Goal: Information Seeking & Learning: Check status

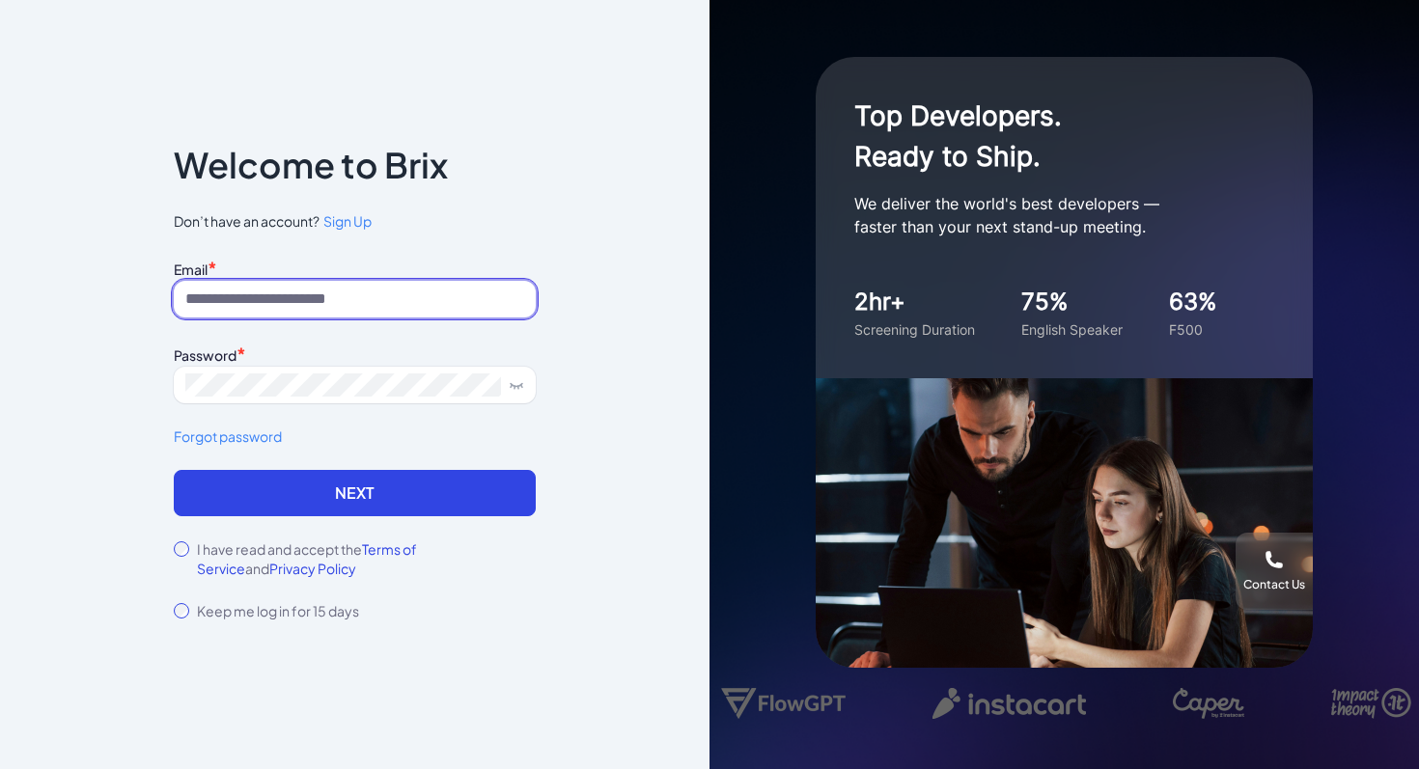
click at [242, 309] on input at bounding box center [355, 299] width 362 height 37
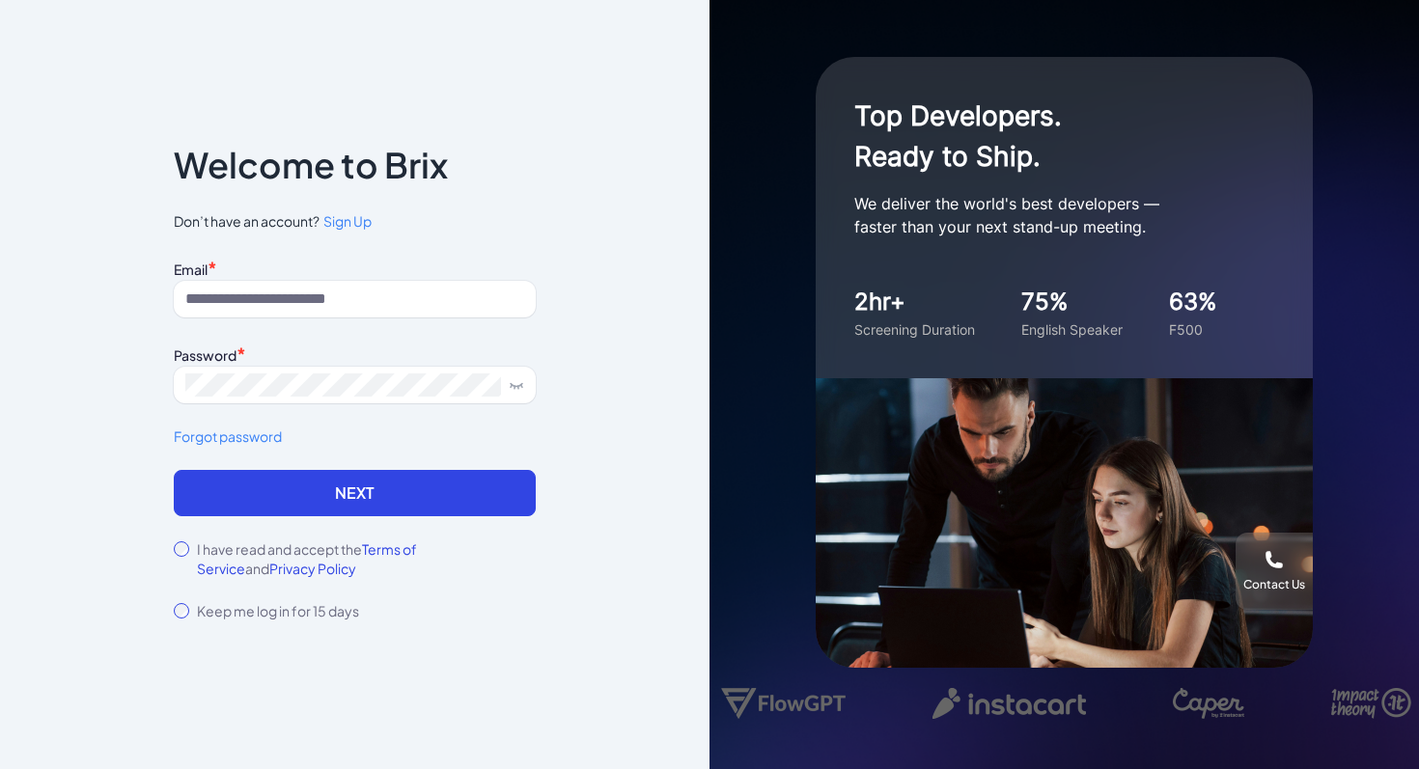
click at [121, 473] on div "Notice To proceed, please agree to the Terms of Service and Privary Policy . Ca…" at bounding box center [354, 384] width 709 height 769
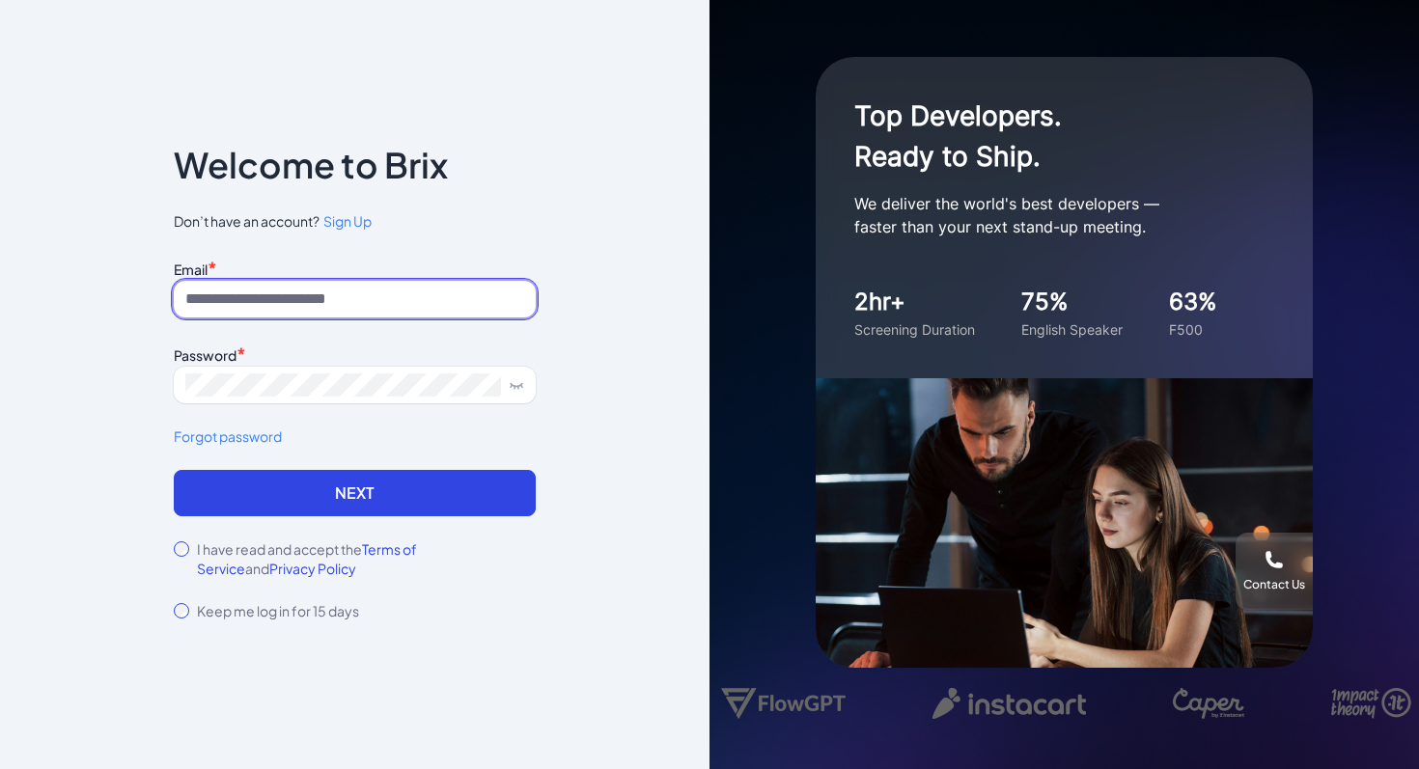
click at [306, 297] on input at bounding box center [355, 299] width 362 height 37
type input "**********"
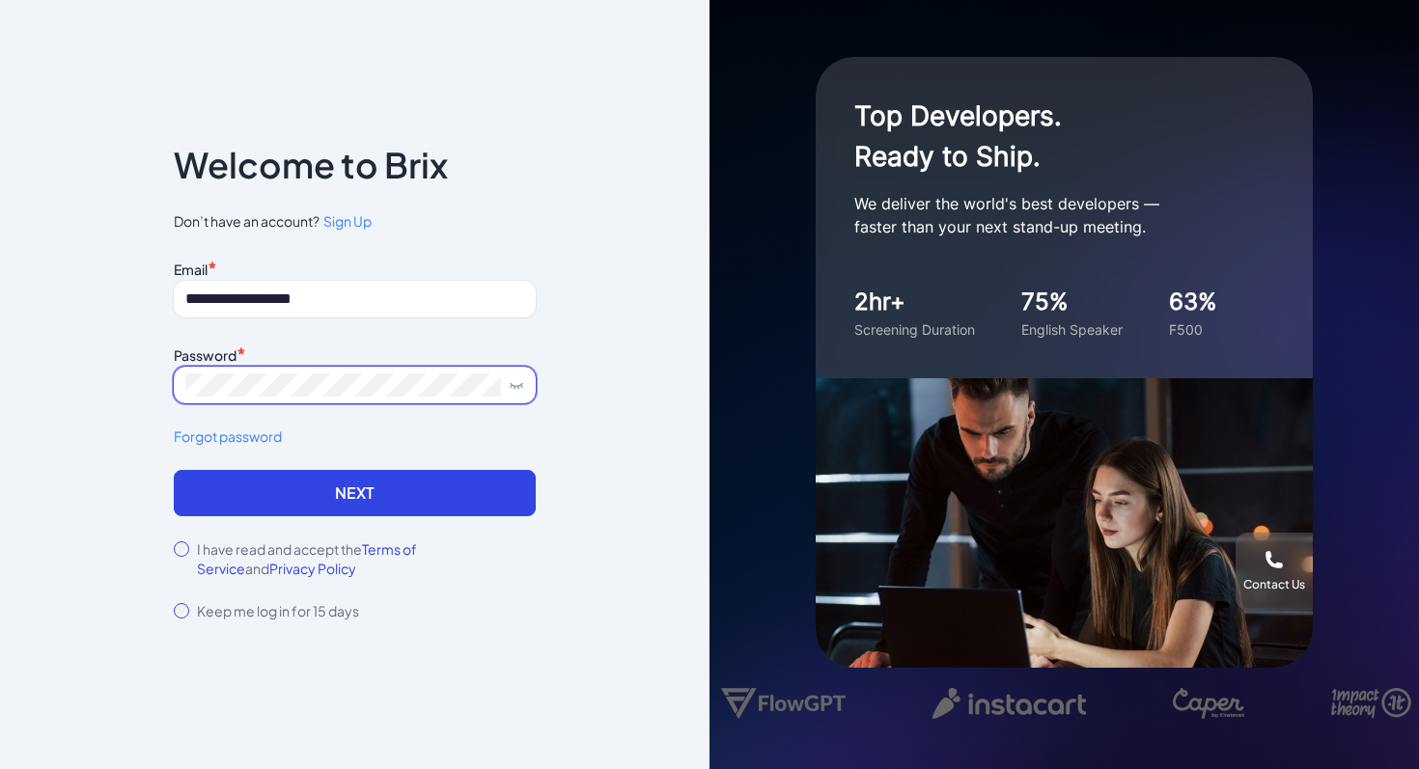
click at [174, 470] on button "Next" at bounding box center [355, 493] width 362 height 46
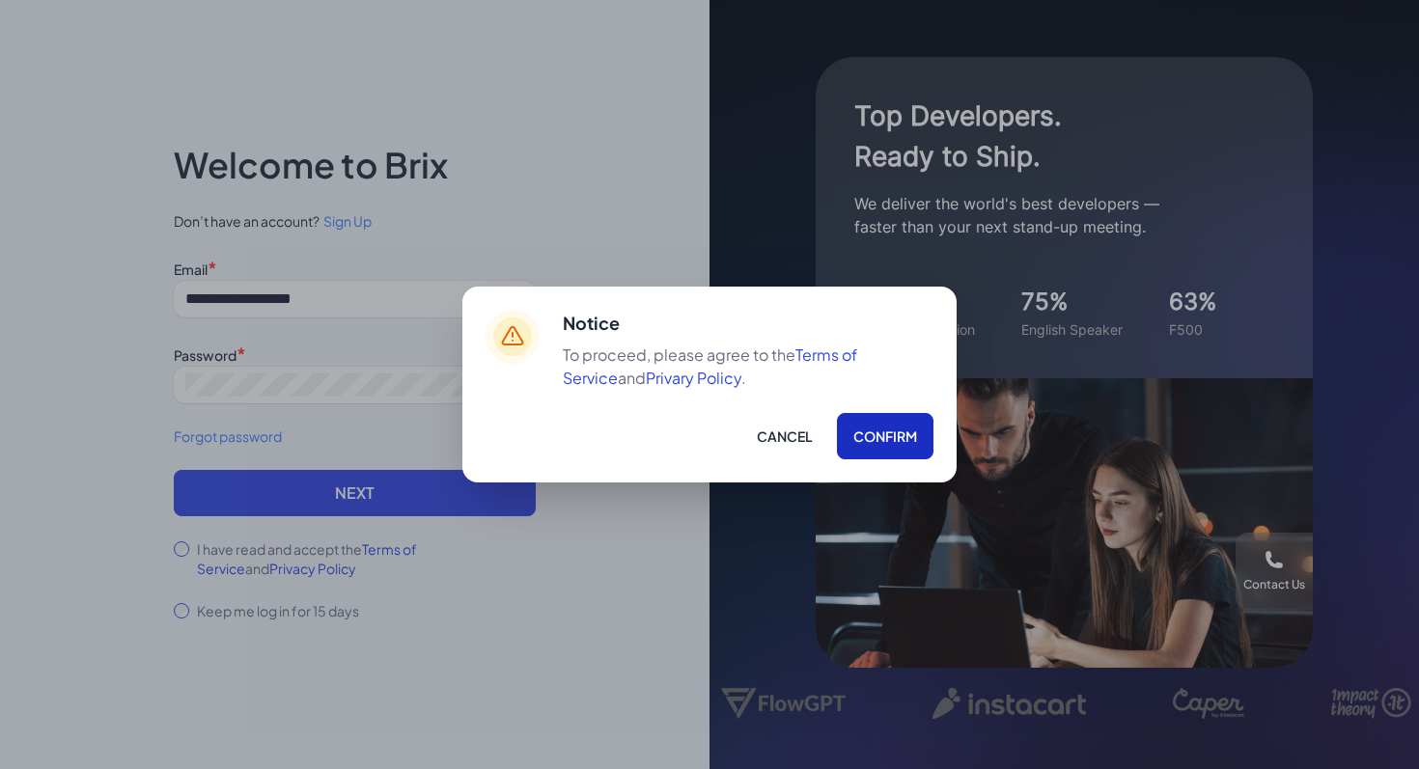
click at [864, 430] on button "Confirm" at bounding box center [885, 436] width 97 height 46
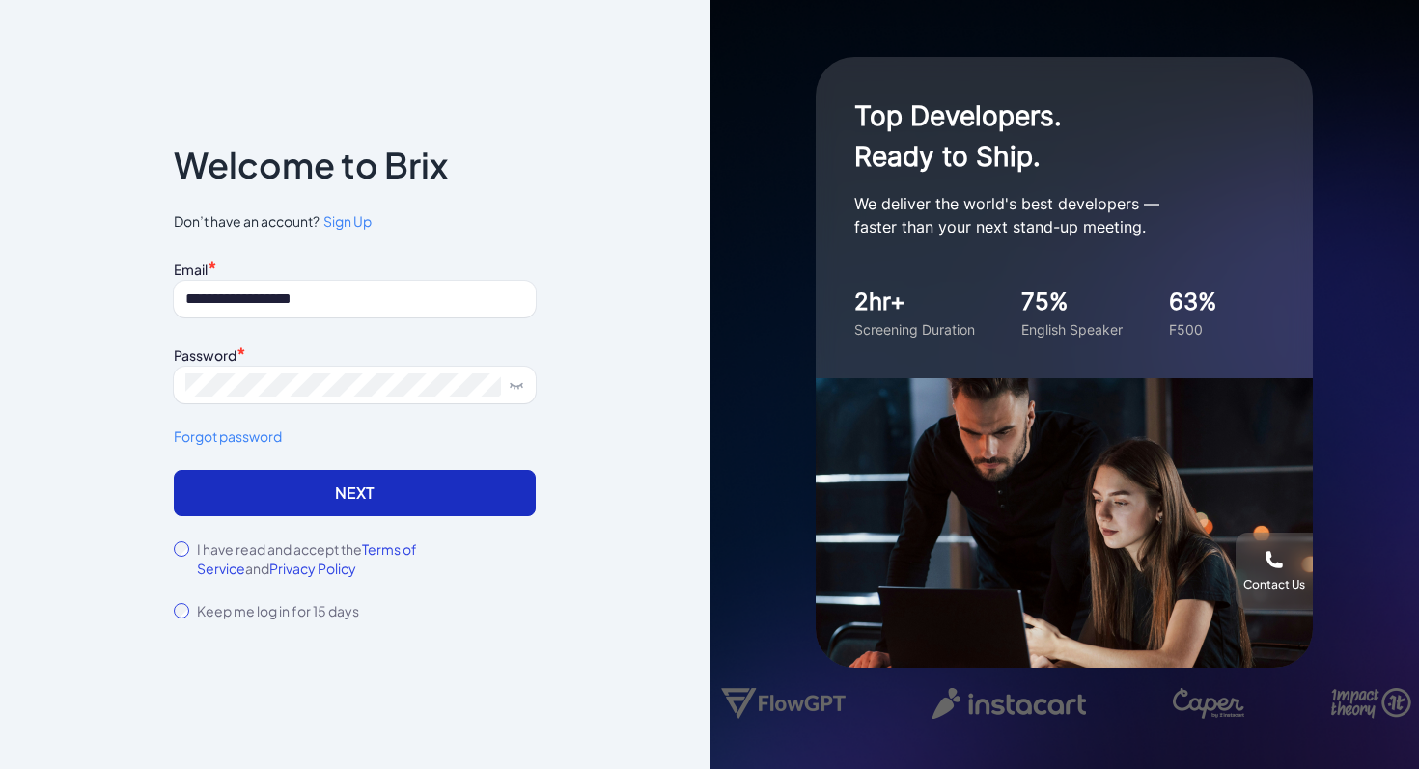
click at [286, 488] on button "Next" at bounding box center [355, 493] width 362 height 46
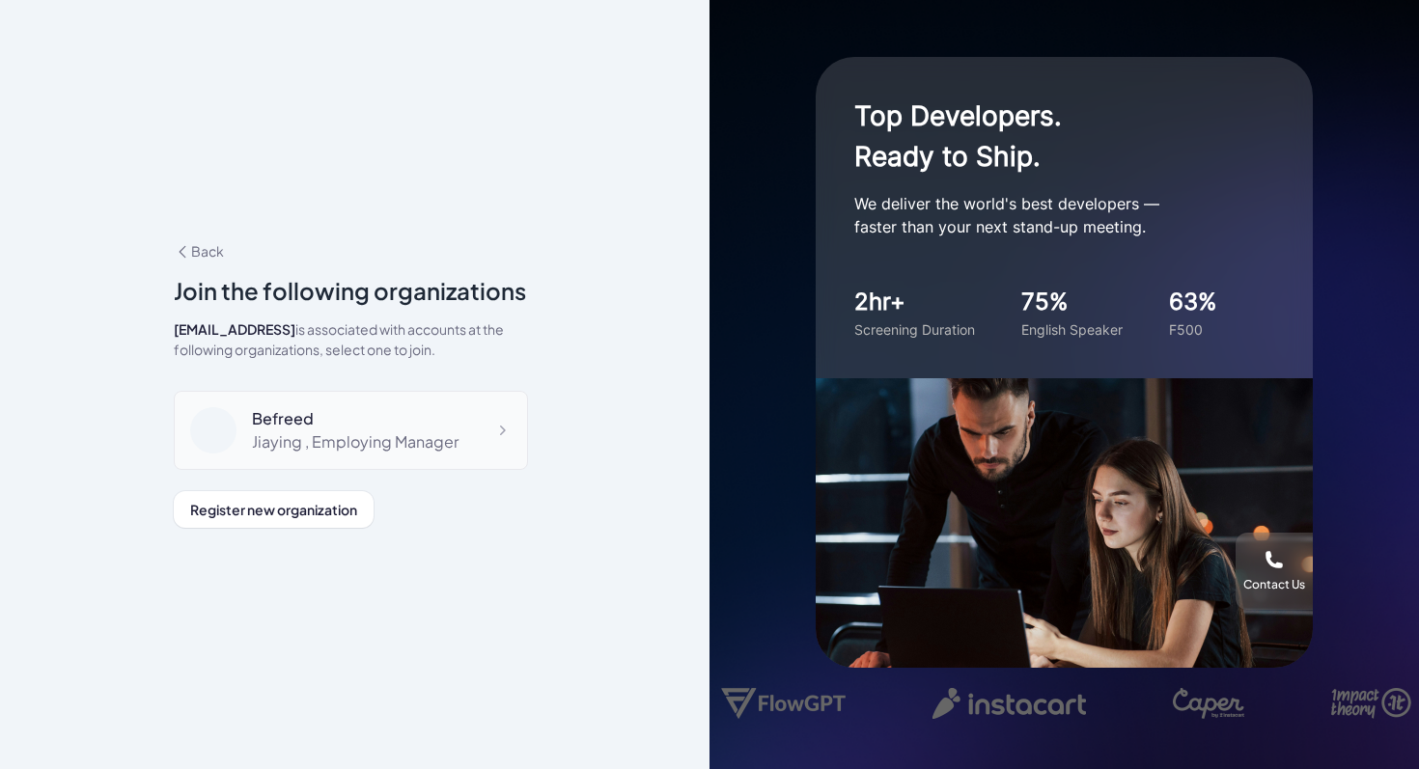
click at [367, 441] on div "Jiaying , Employing Manager" at bounding box center [355, 441] width 207 height 23
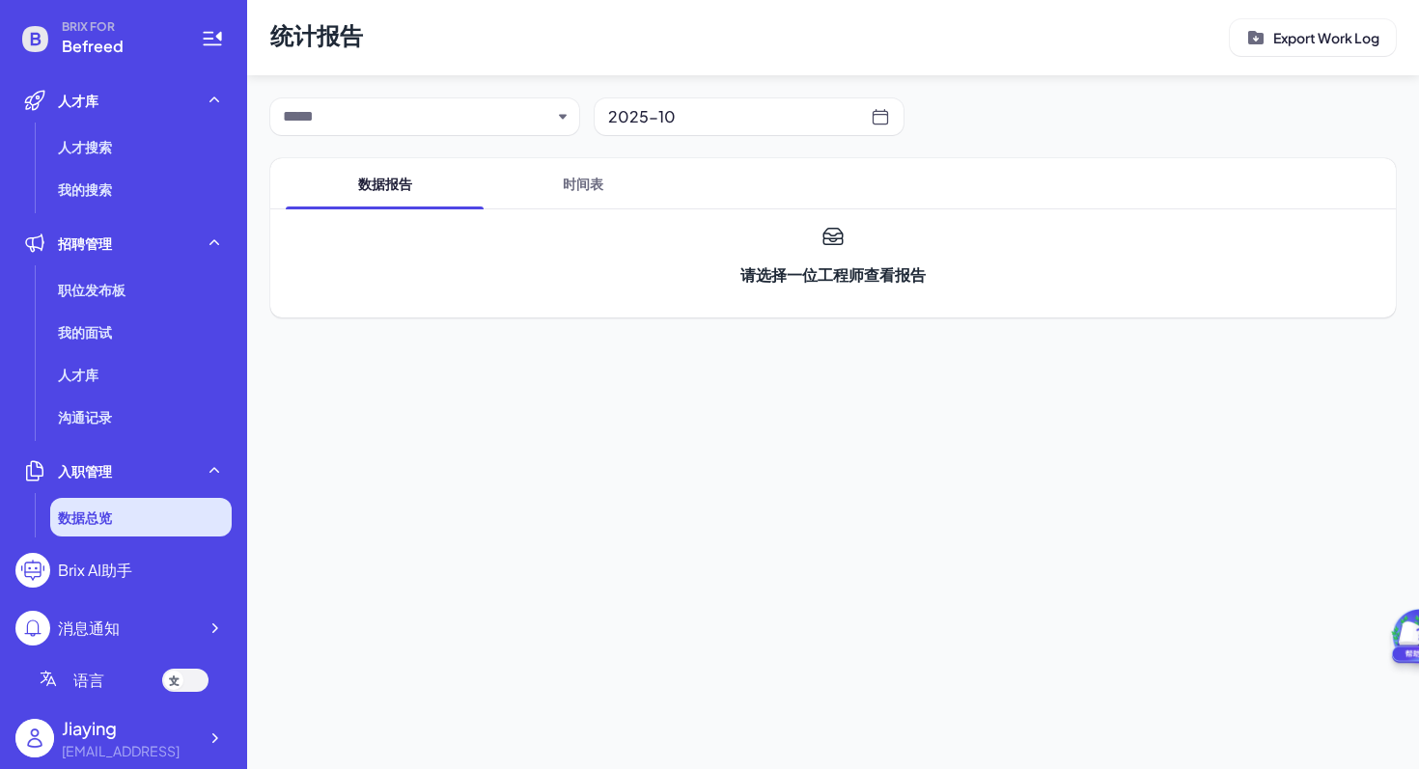
click at [158, 508] on div "数据总览" at bounding box center [140, 517] width 181 height 39
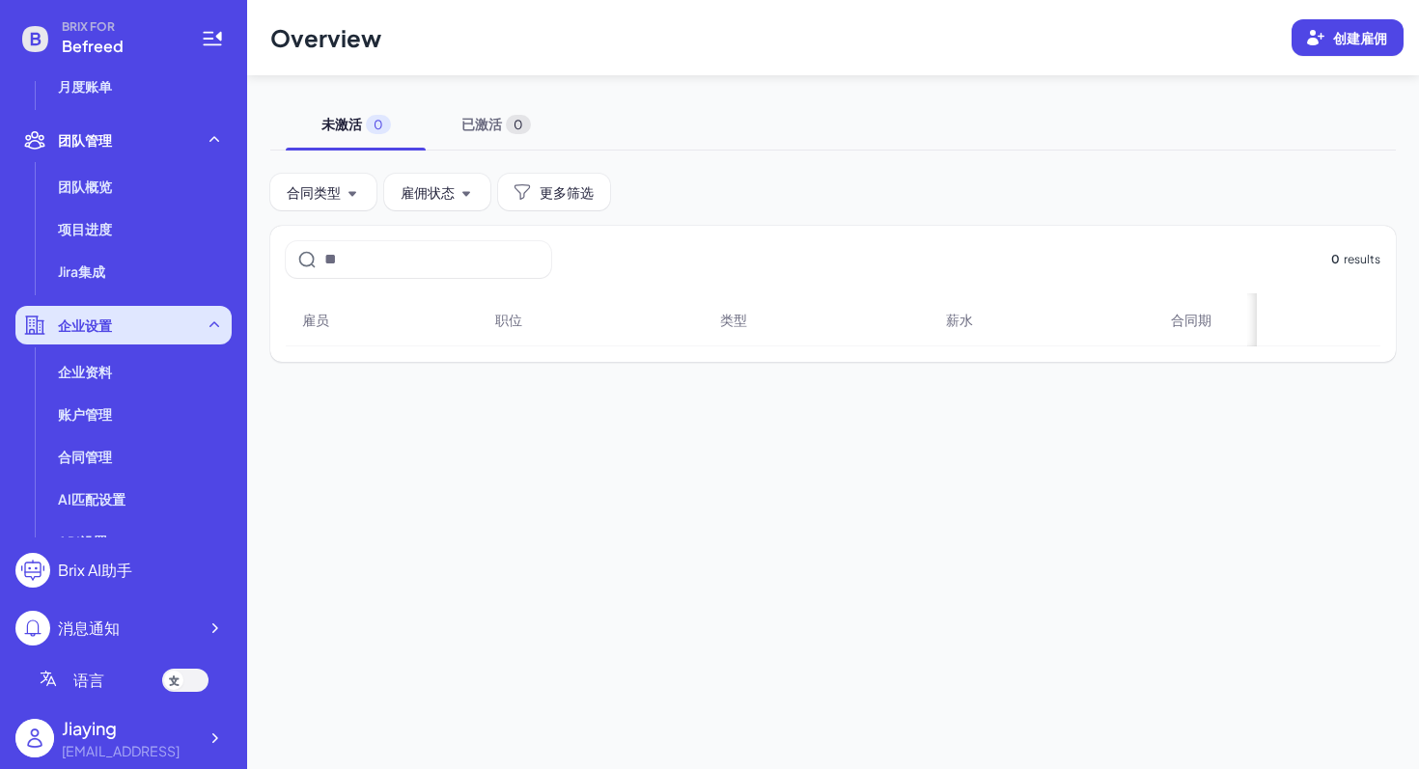
scroll to position [560, 0]
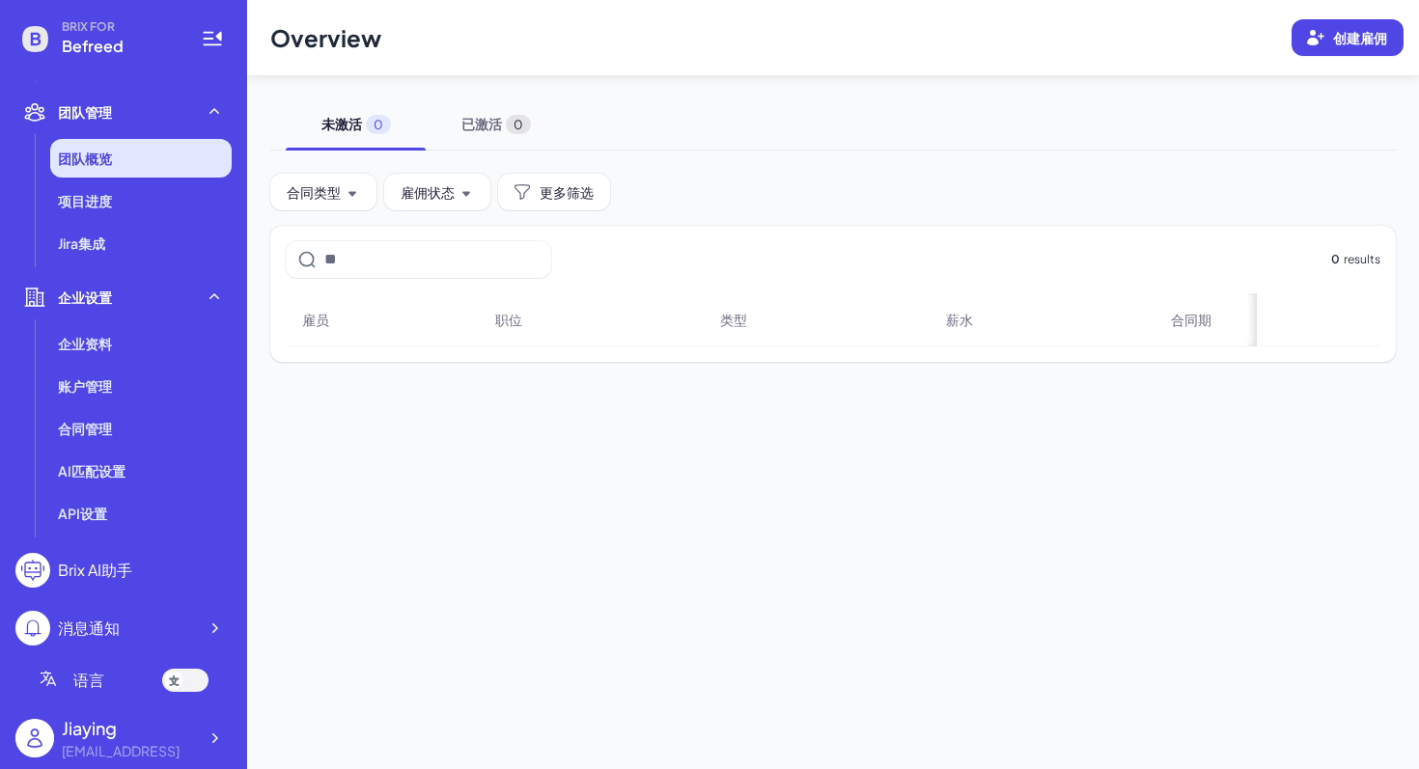
click at [92, 159] on span "团队概览" at bounding box center [85, 158] width 54 height 19
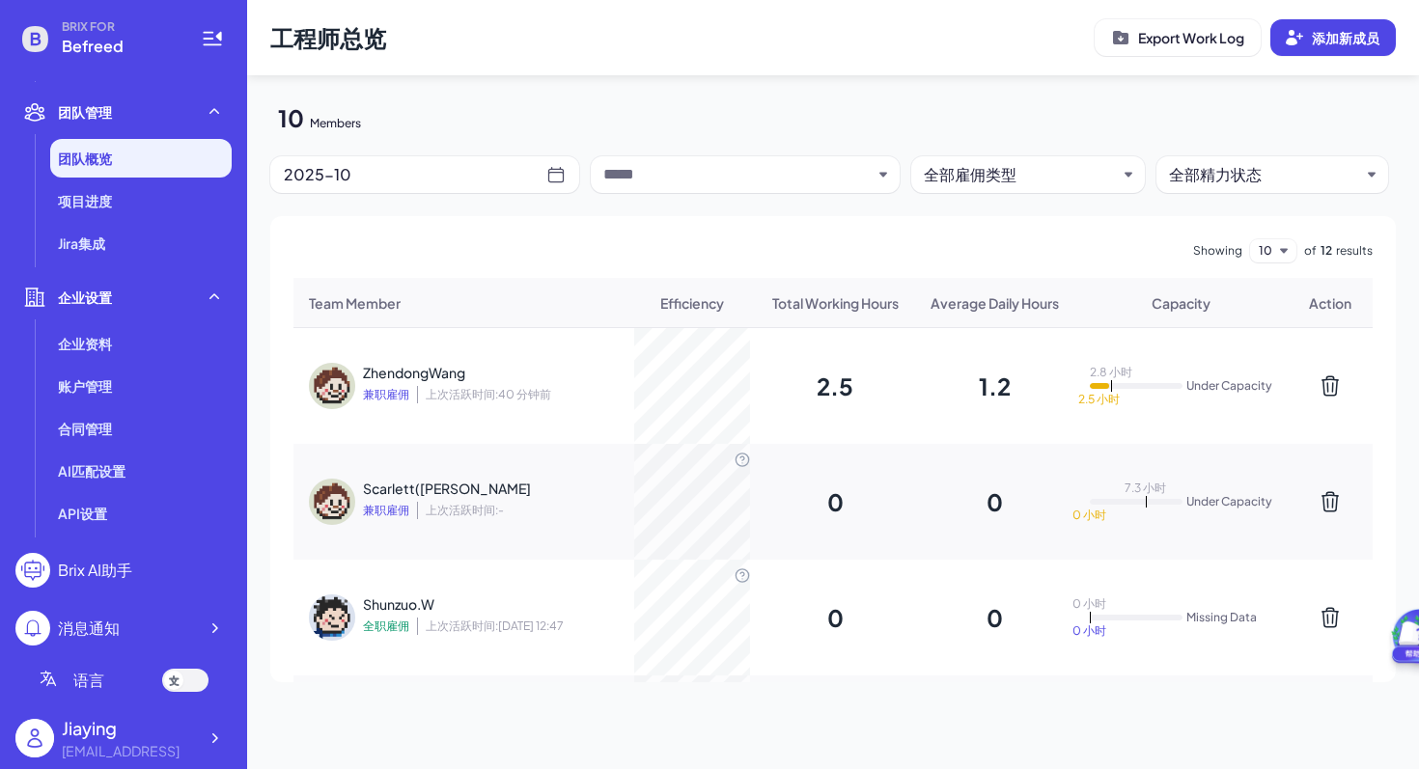
click at [542, 378] on div "ZhendongWang" at bounding box center [488, 372] width 251 height 19
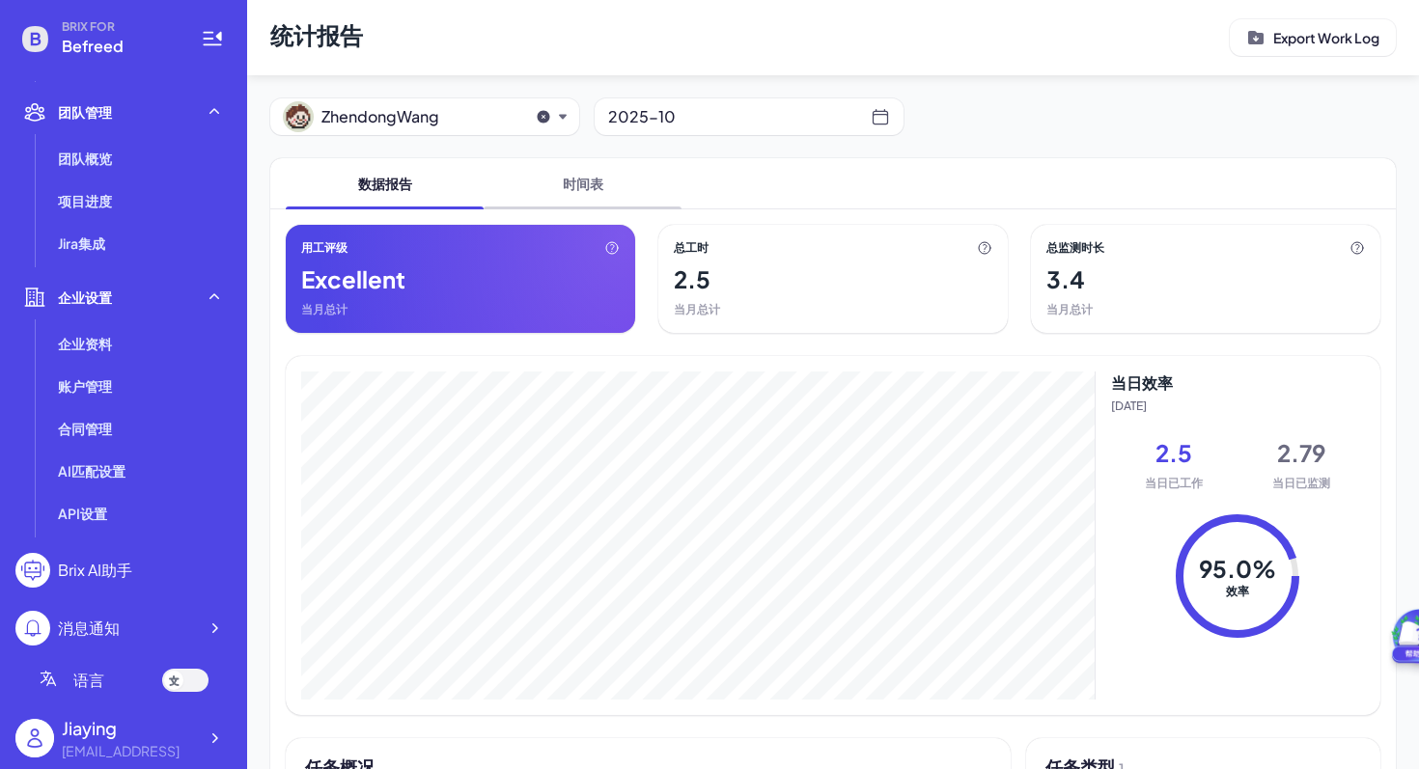
click at [587, 175] on span "时间表" at bounding box center [583, 183] width 198 height 50
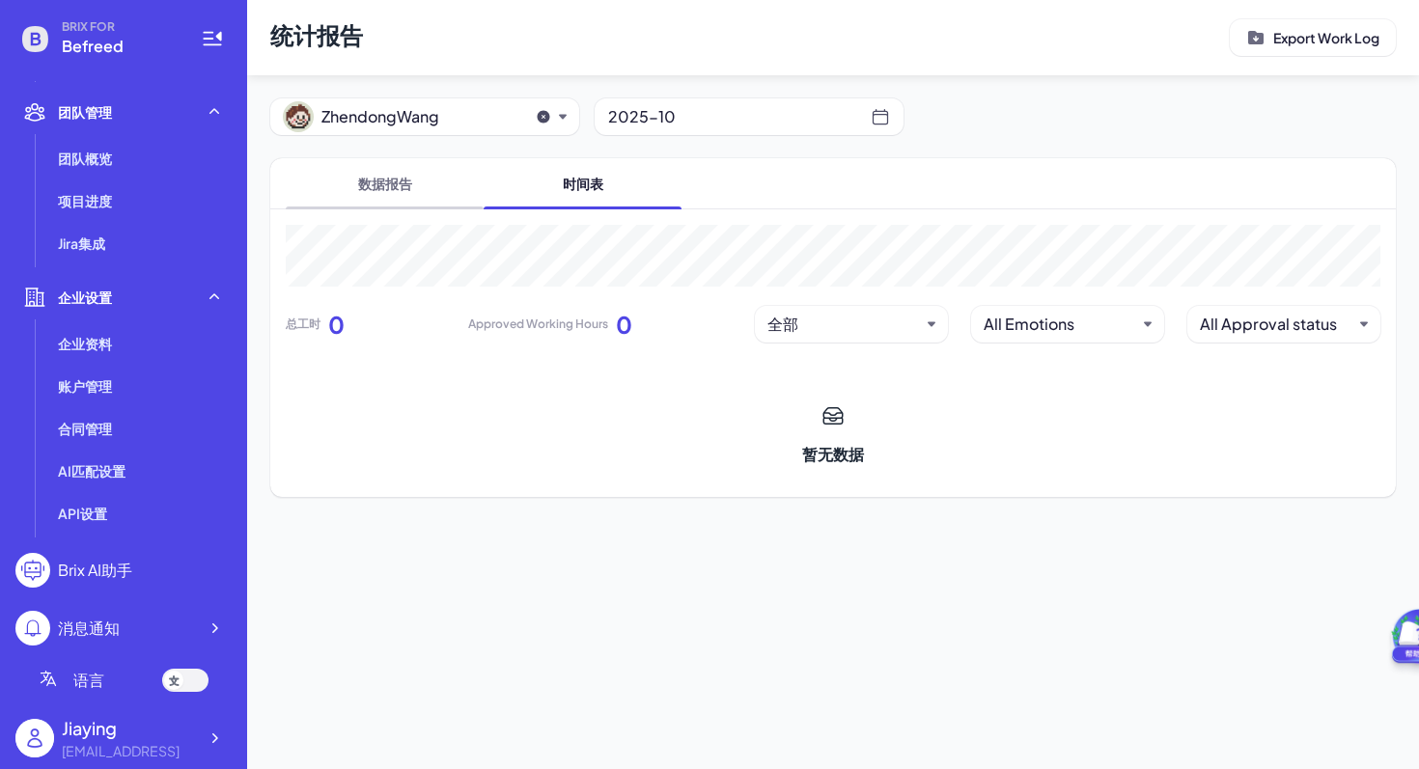
click at [392, 190] on span "数据报告" at bounding box center [385, 183] width 198 height 50
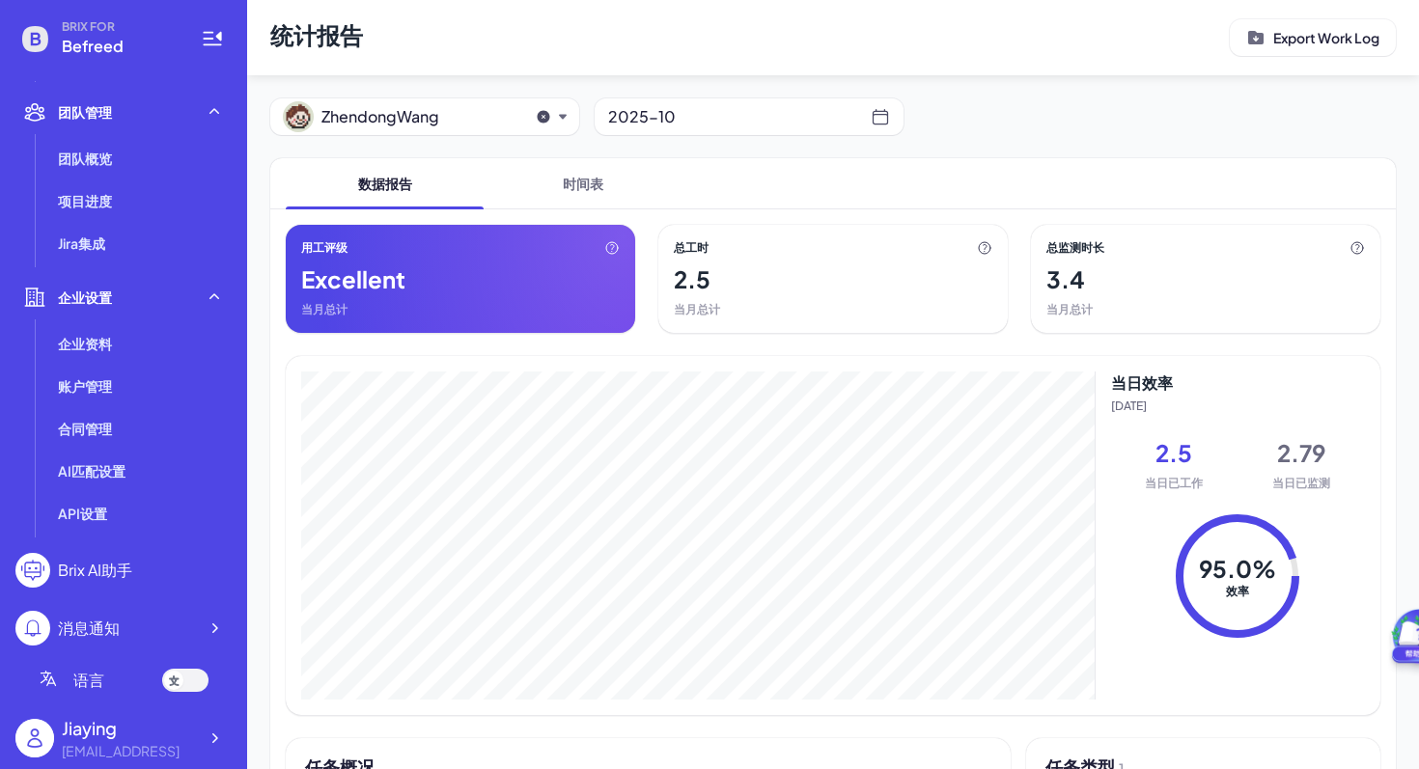
click at [741, 290] on div "2.5" at bounding box center [833, 278] width 319 height 31
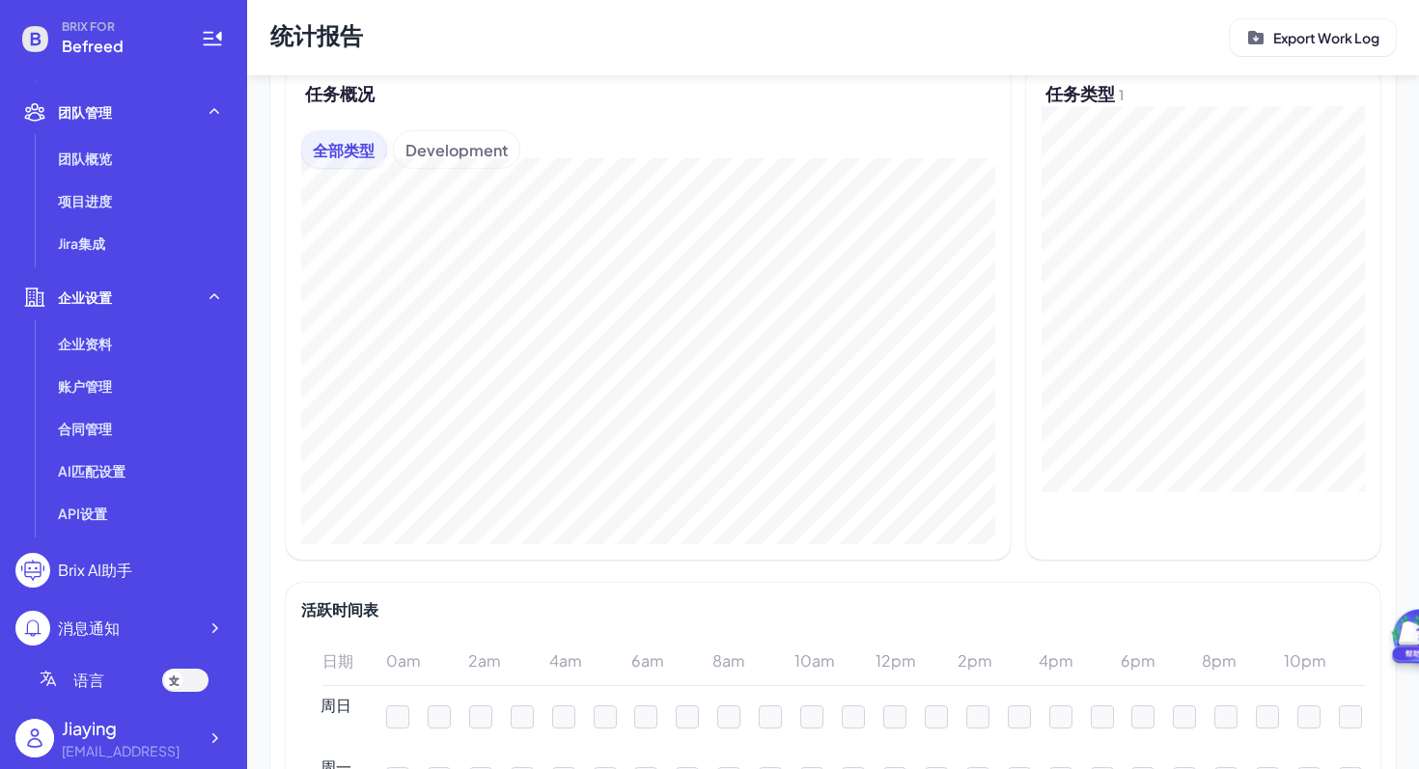
scroll to position [676, 0]
click at [466, 141] on div "Development" at bounding box center [456, 147] width 125 height 37
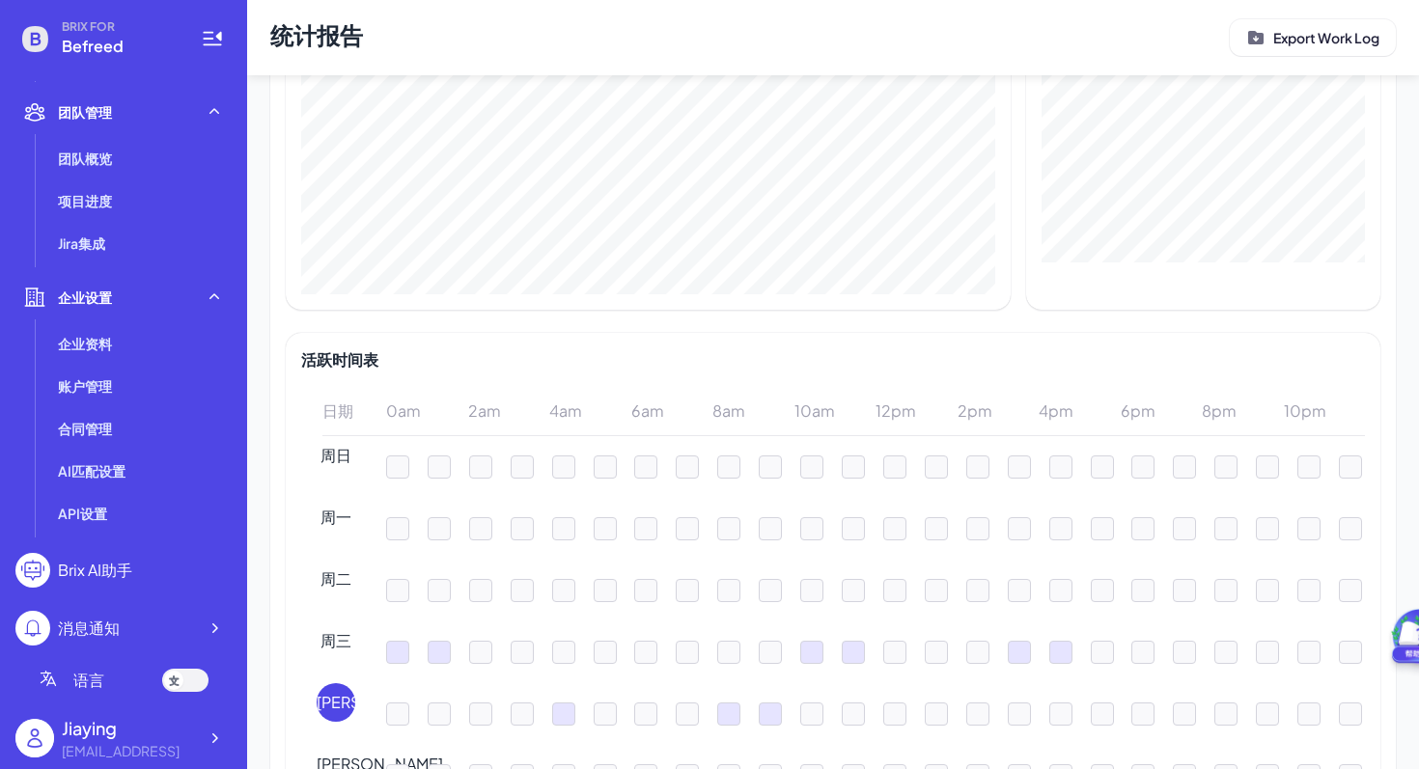
scroll to position [1158, 0]
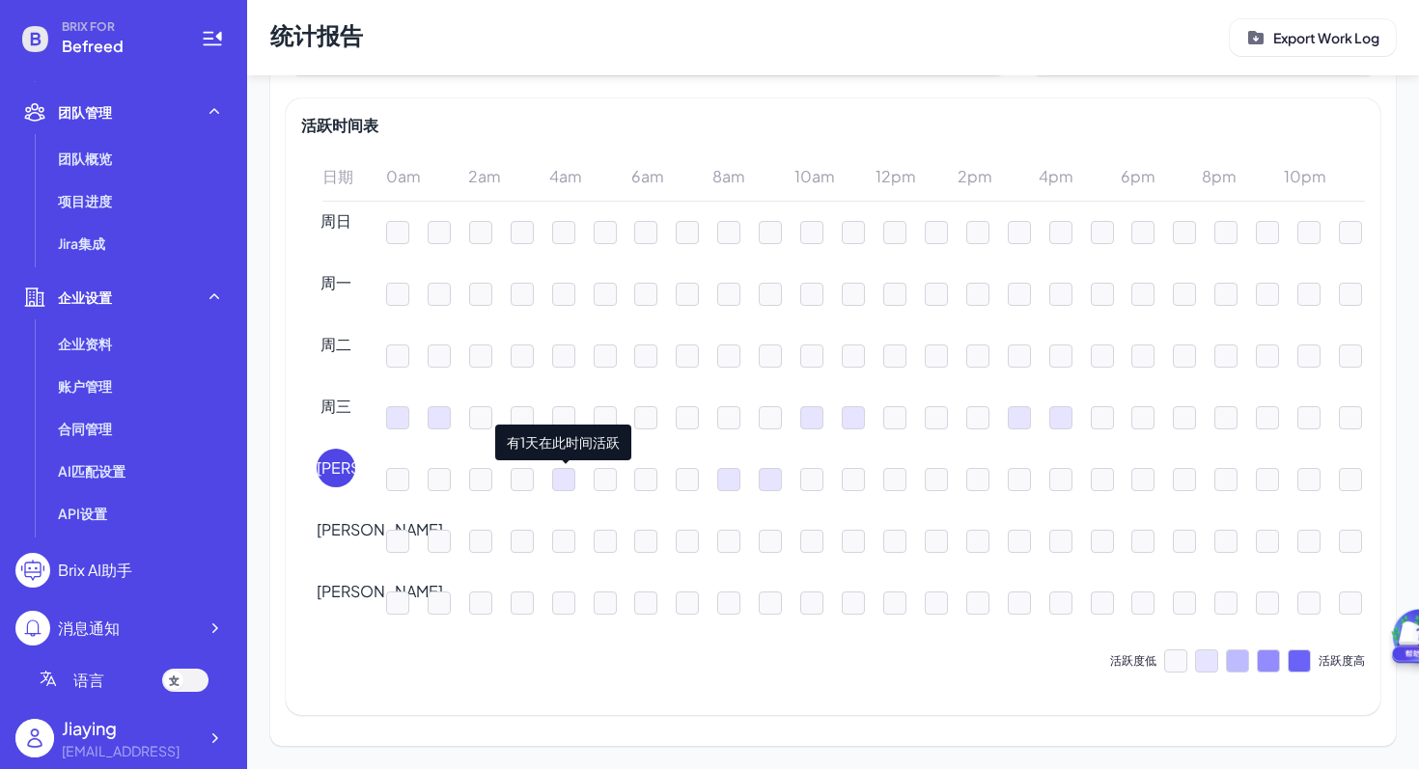
click at [554, 481] on div at bounding box center [563, 479] width 23 height 23
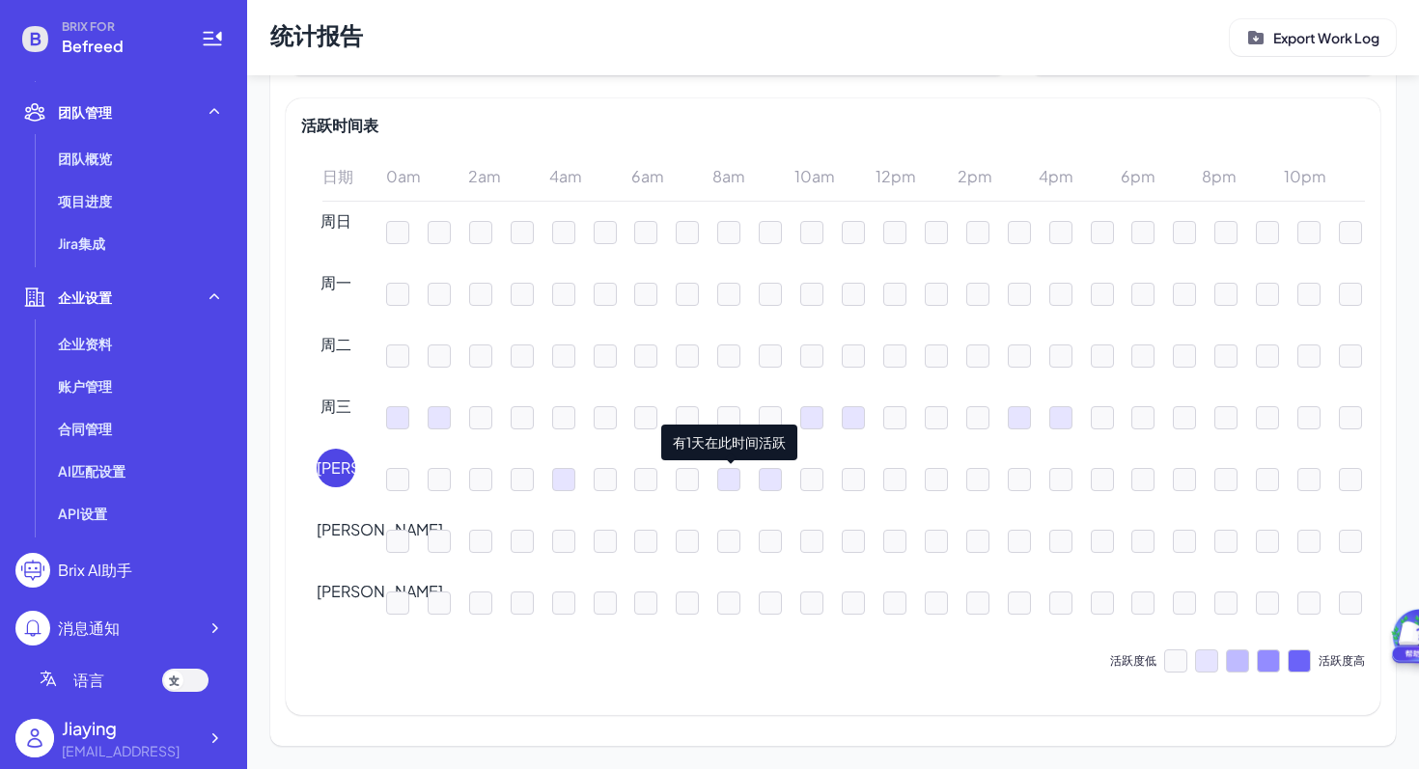
click at [729, 474] on div at bounding box center [728, 479] width 23 height 23
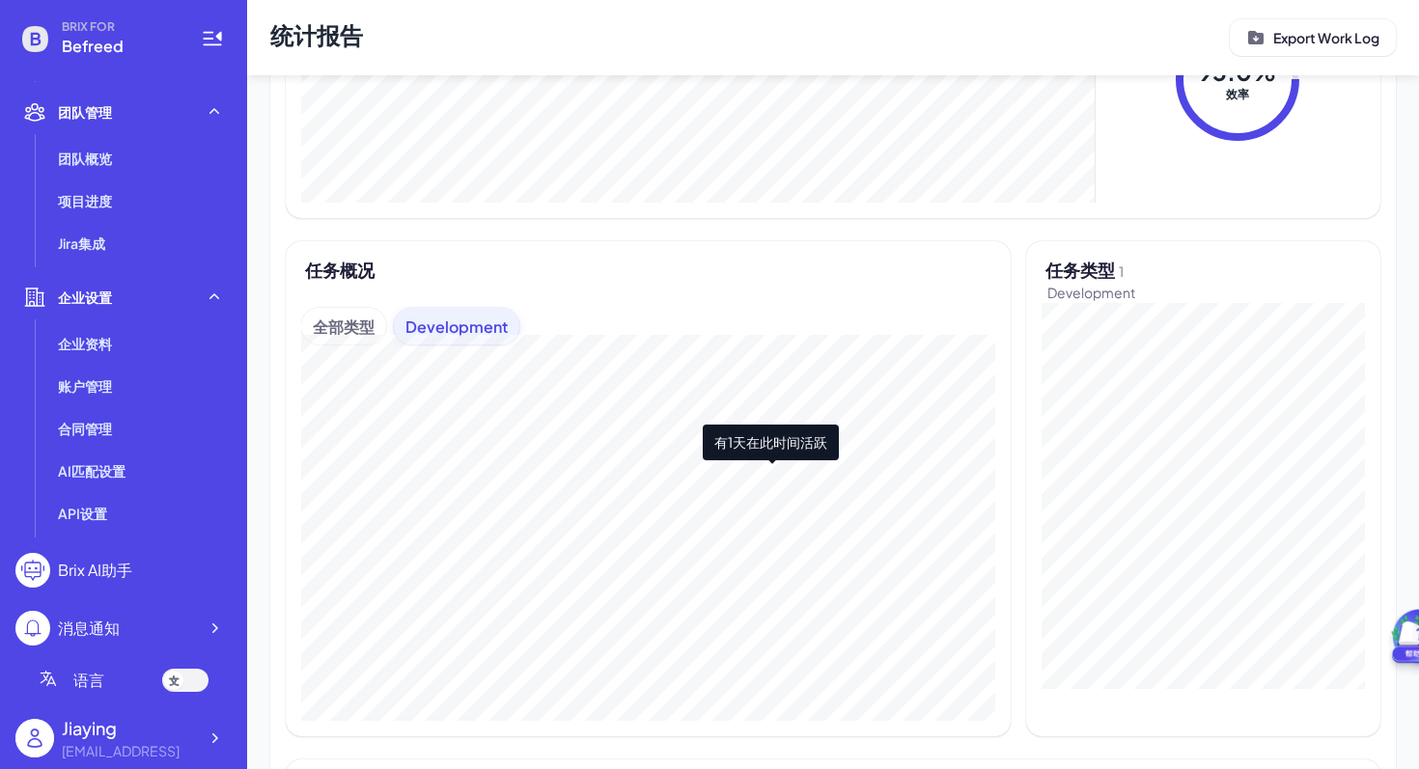
scroll to position [0, 0]
